Goal: Find specific page/section: Find specific page/section

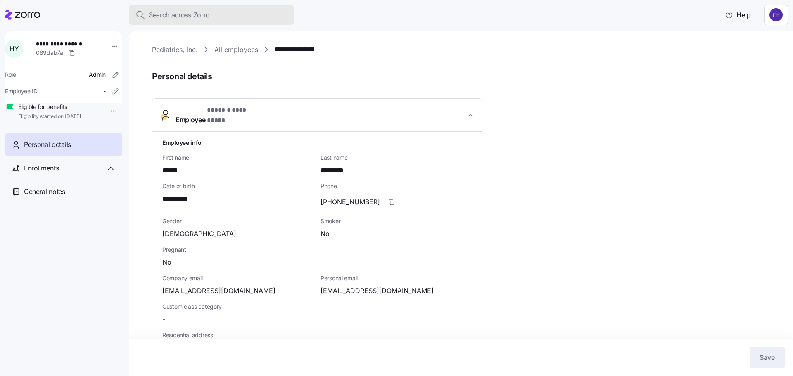
click at [201, 13] on span "Search across Zorro..." at bounding box center [182, 15] width 67 height 10
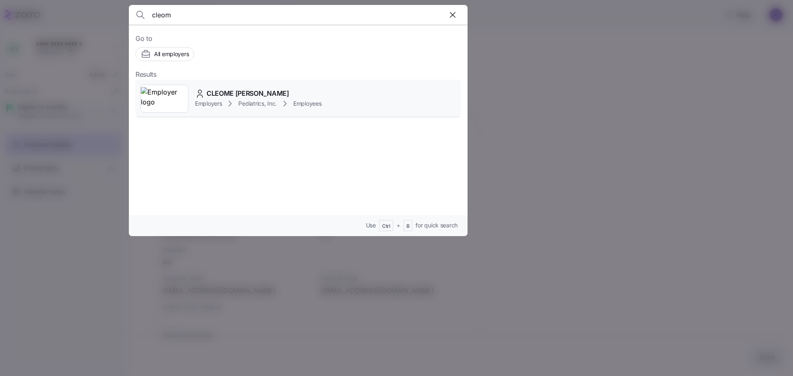
type input "cleom"
click at [212, 101] on span "Employers" at bounding box center [208, 104] width 27 height 8
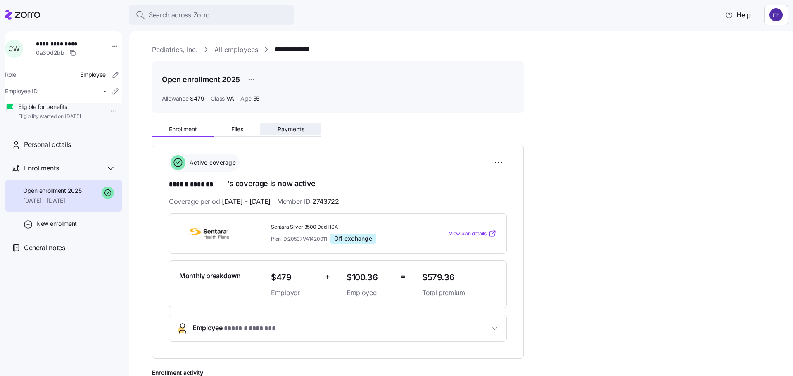
click at [294, 127] on span "Payments" at bounding box center [290, 129] width 27 height 6
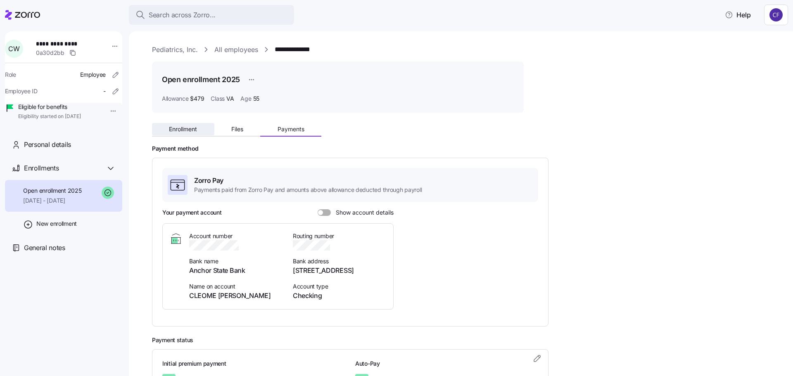
click at [190, 130] on span "Enrollment" at bounding box center [183, 129] width 28 height 6
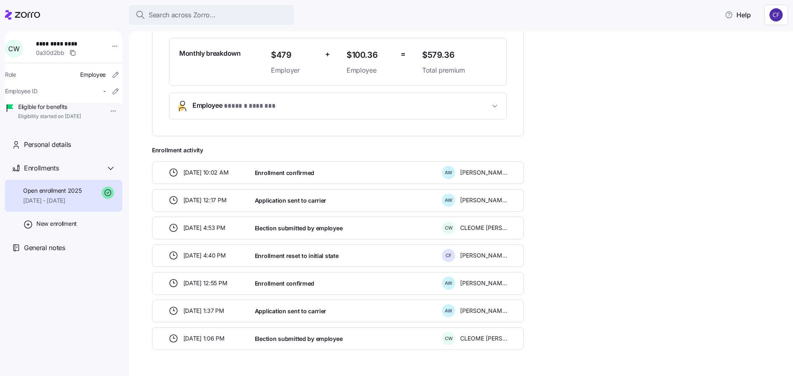
scroll to position [245, 0]
